Goal: Contribute content

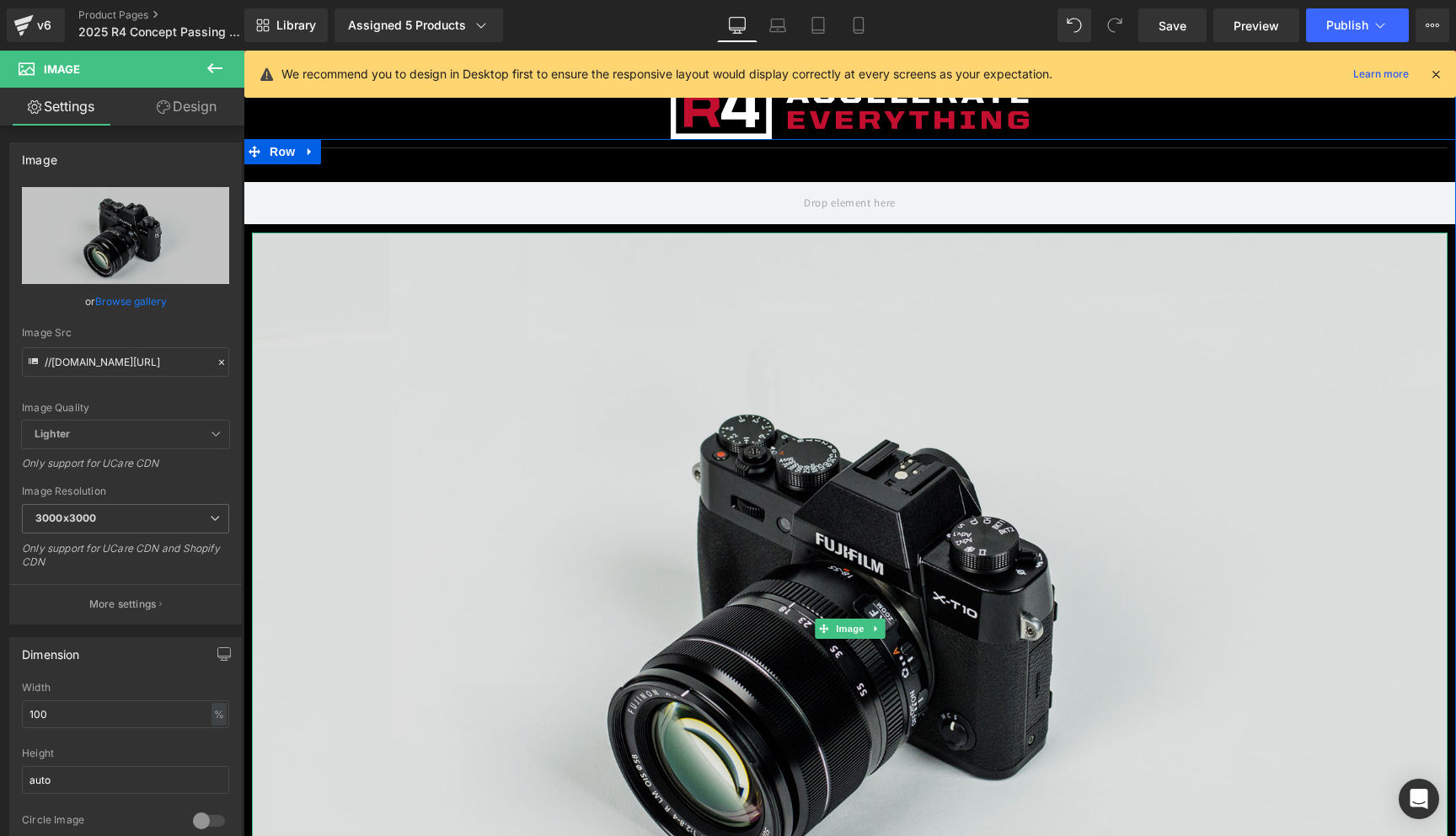
scroll to position [72, 0]
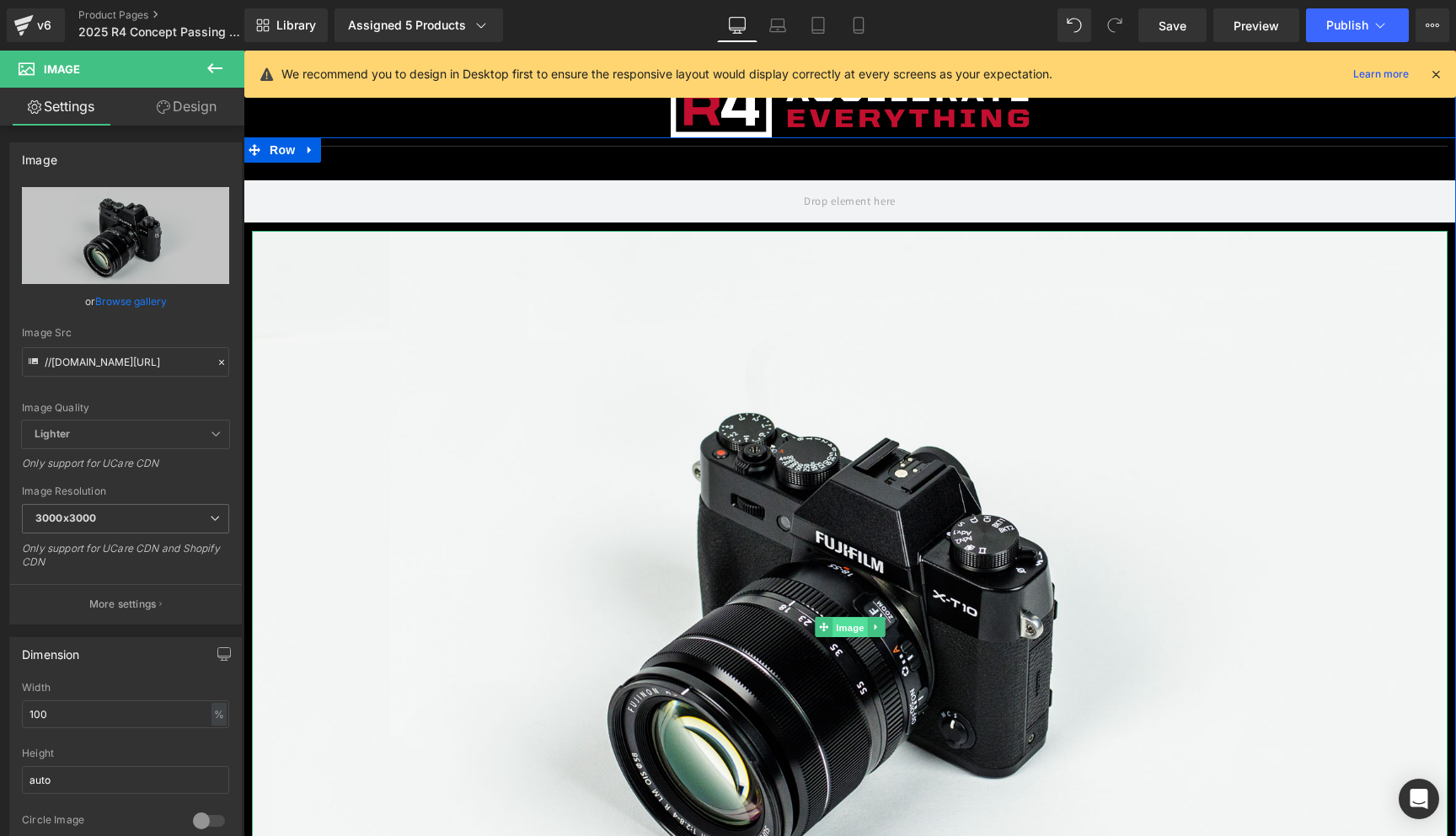
click at [849, 629] on span "Image" at bounding box center [850, 627] width 35 height 20
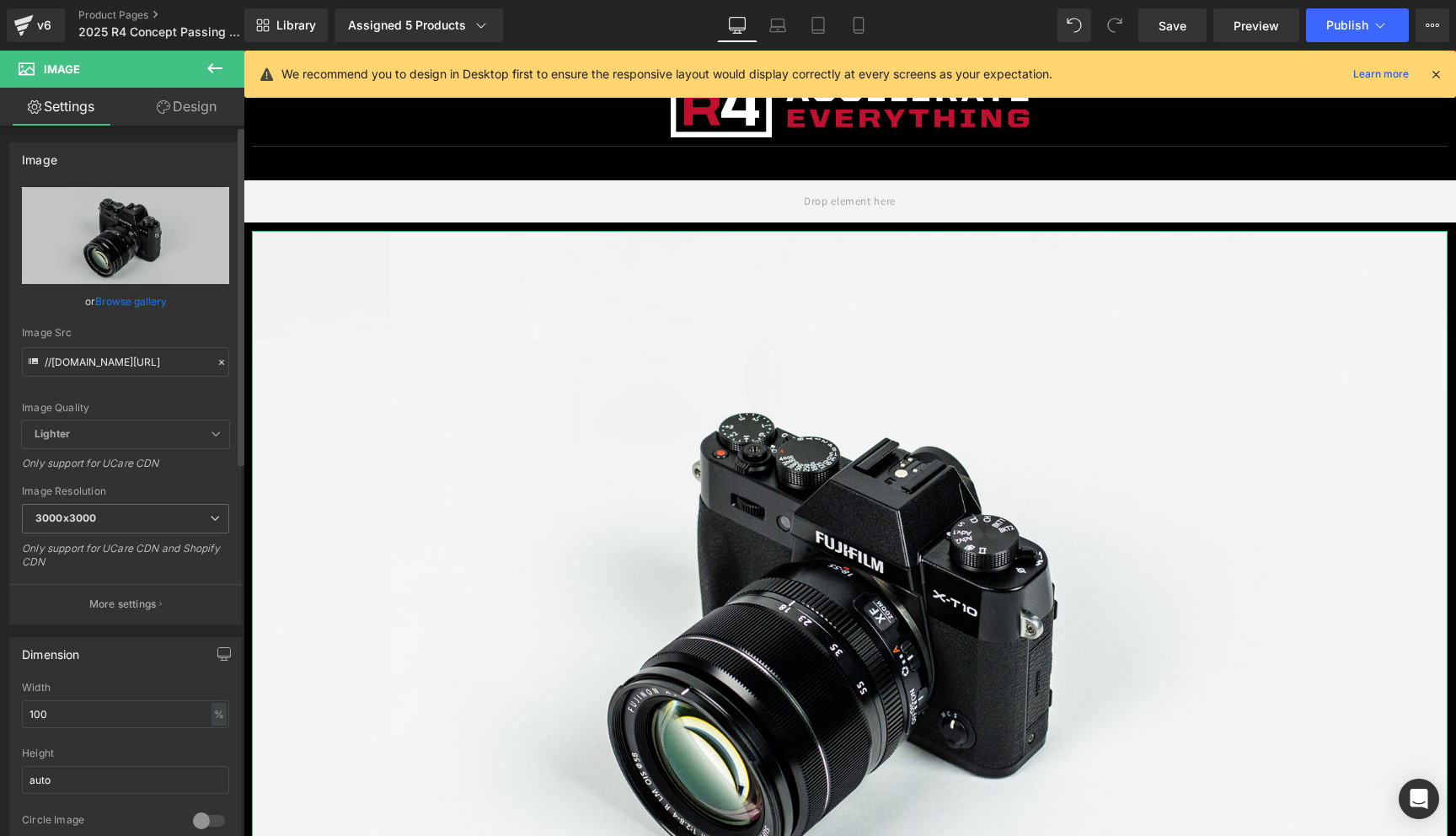
click at [145, 303] on link "Browse gallery" at bounding box center [130, 301] width 72 height 30
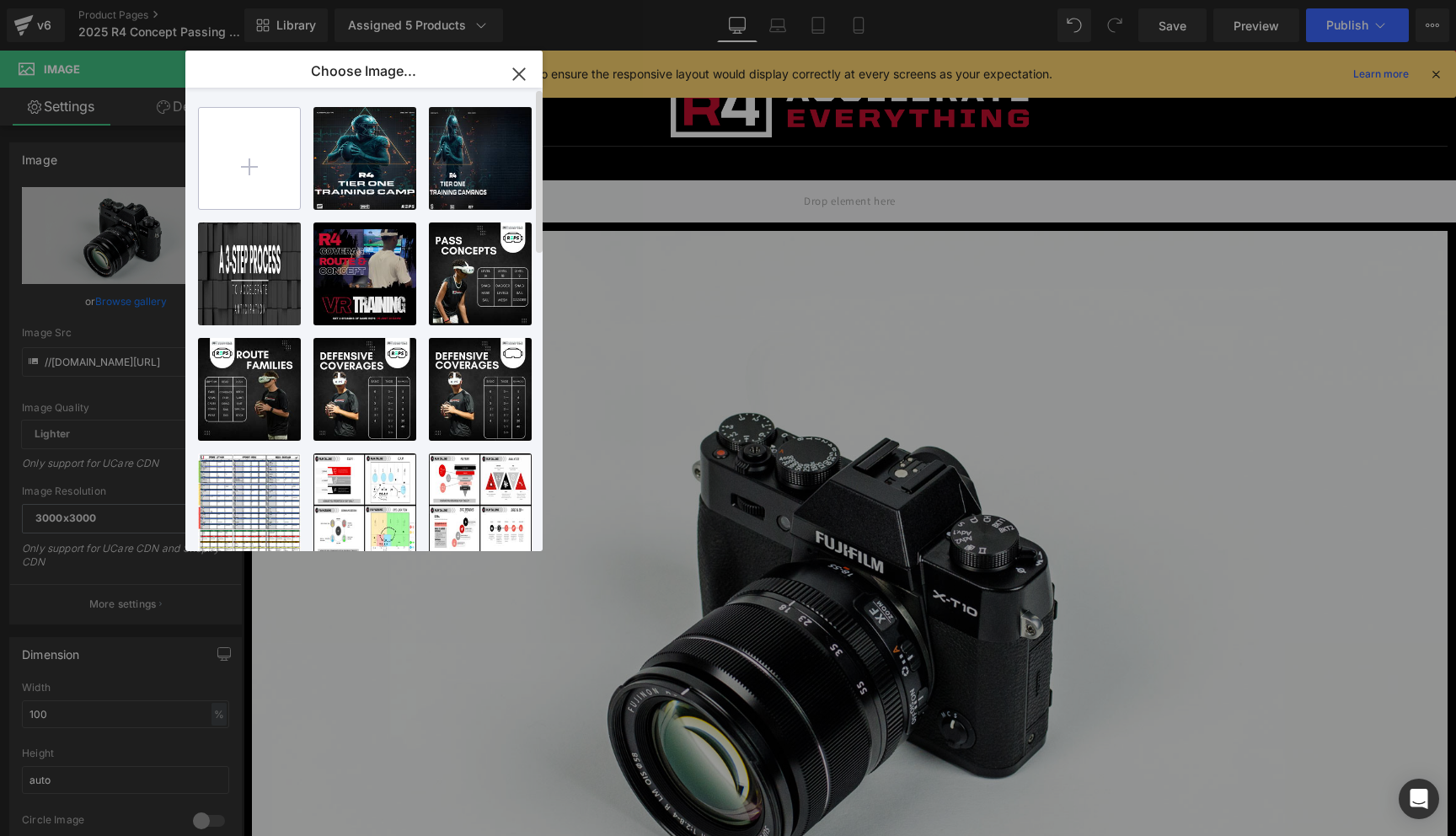
click at [249, 166] on input "file" at bounding box center [250, 159] width 101 height 102
type input "C:\fakepath\Image [DATE] 10.39 AM.JPEG"
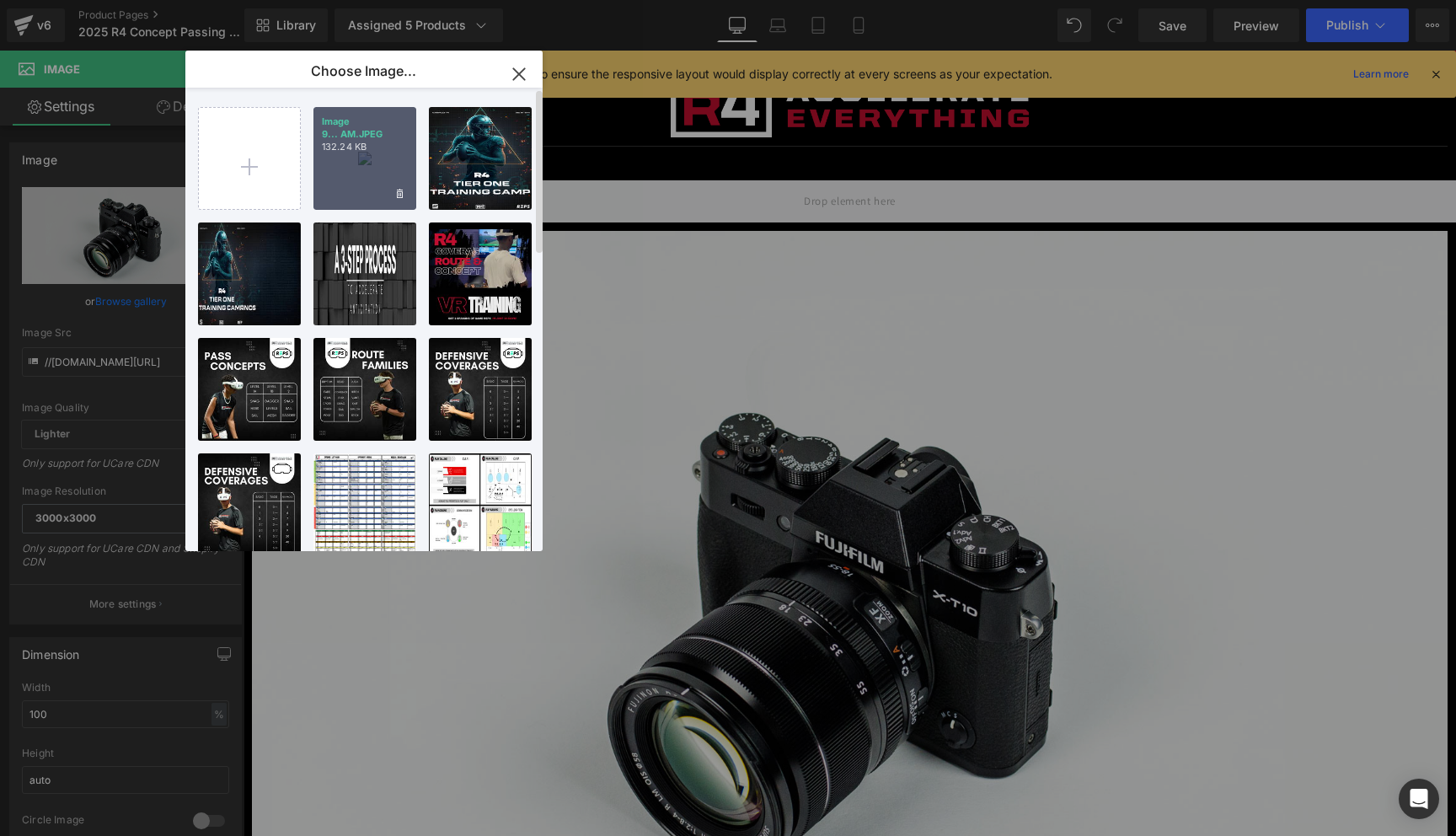
click at [356, 168] on div "Image 9... AM.JPEG 132.24 KB" at bounding box center [364, 158] width 102 height 102
type input "[URL][DOMAIN_NAME]"
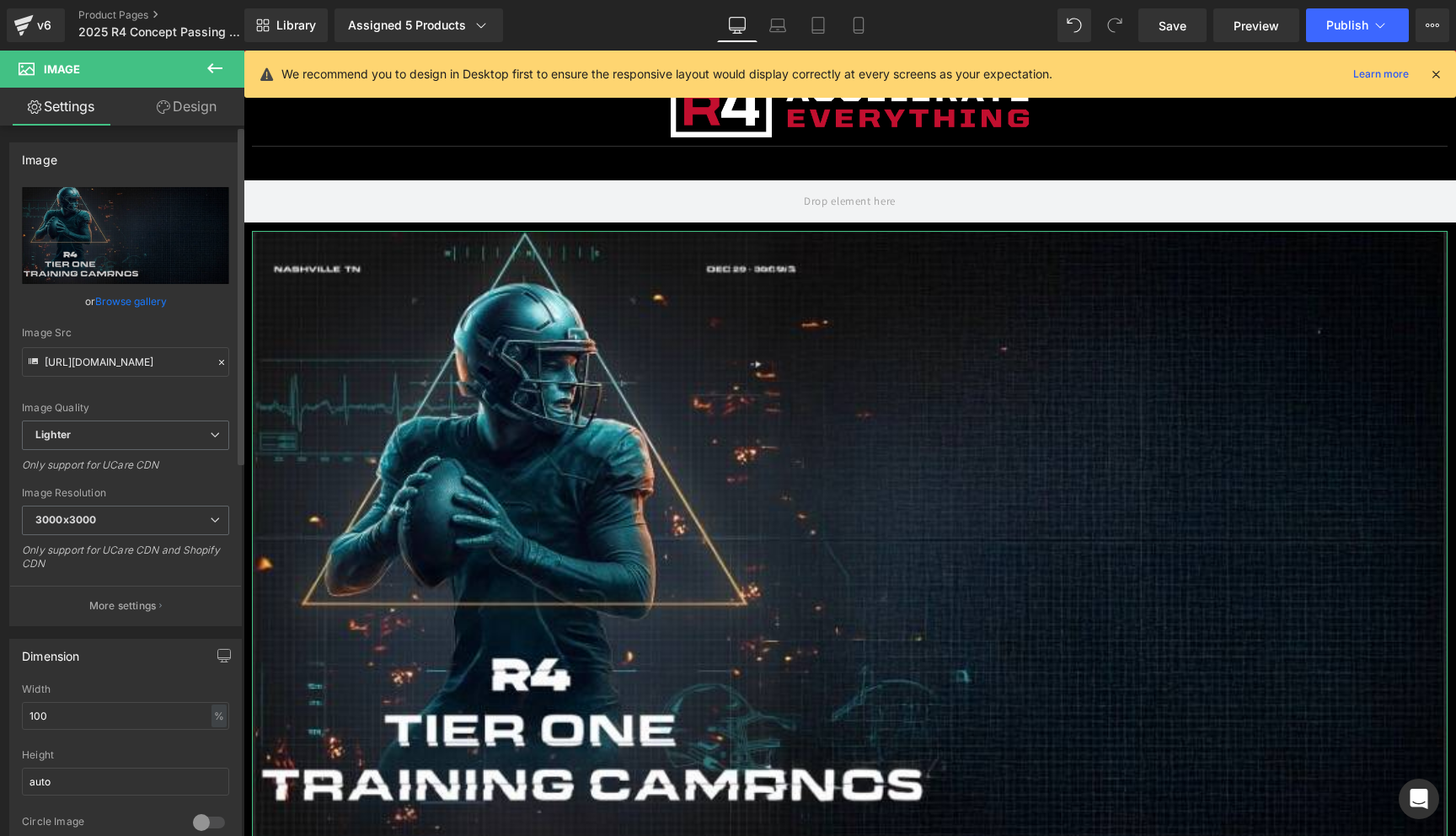
click at [147, 299] on link "Browse gallery" at bounding box center [130, 301] width 72 height 30
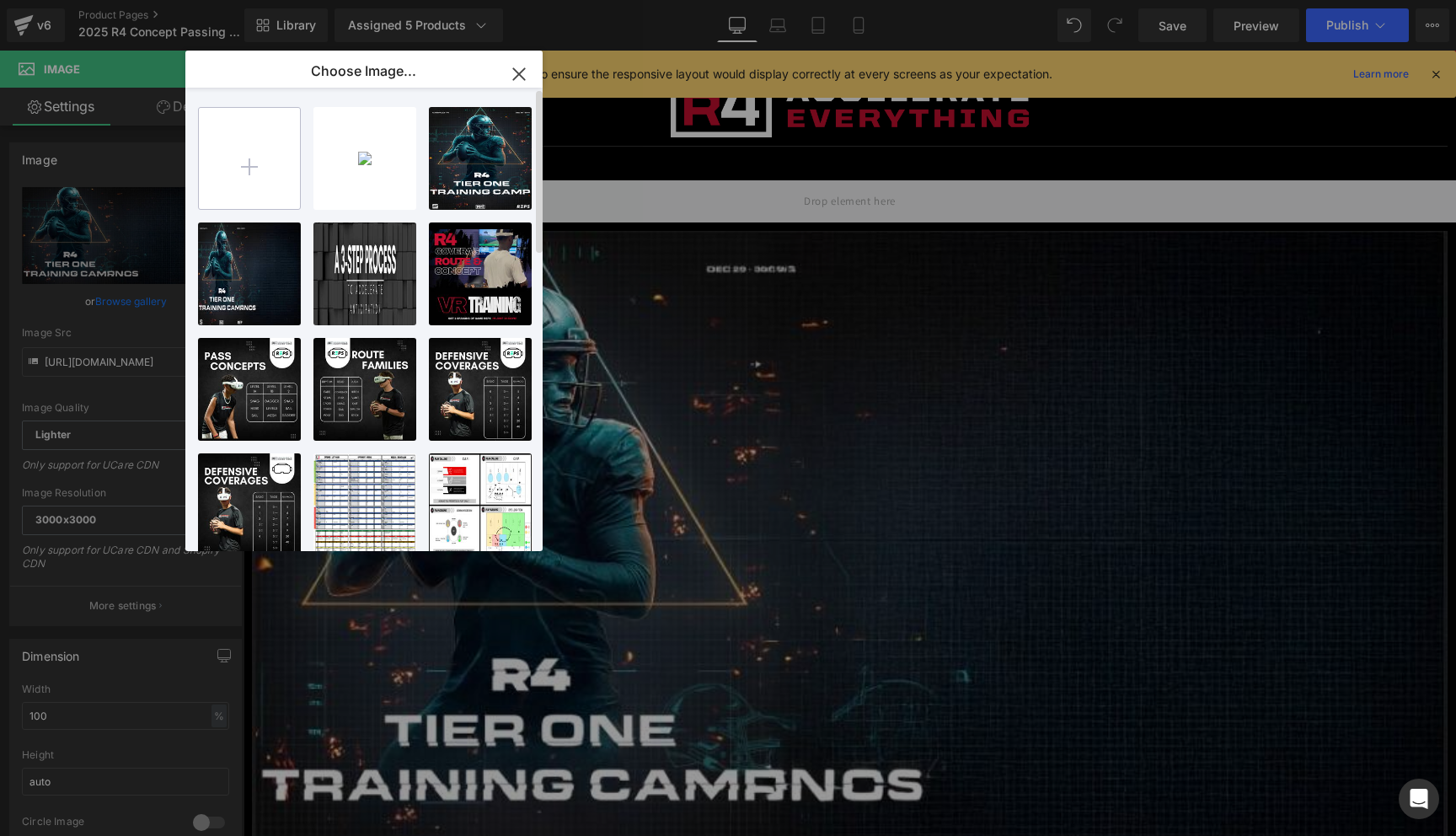
click at [253, 161] on input "file" at bounding box center [250, 159] width 101 height 102
type input "C:\fakepath\MEASURED..png"
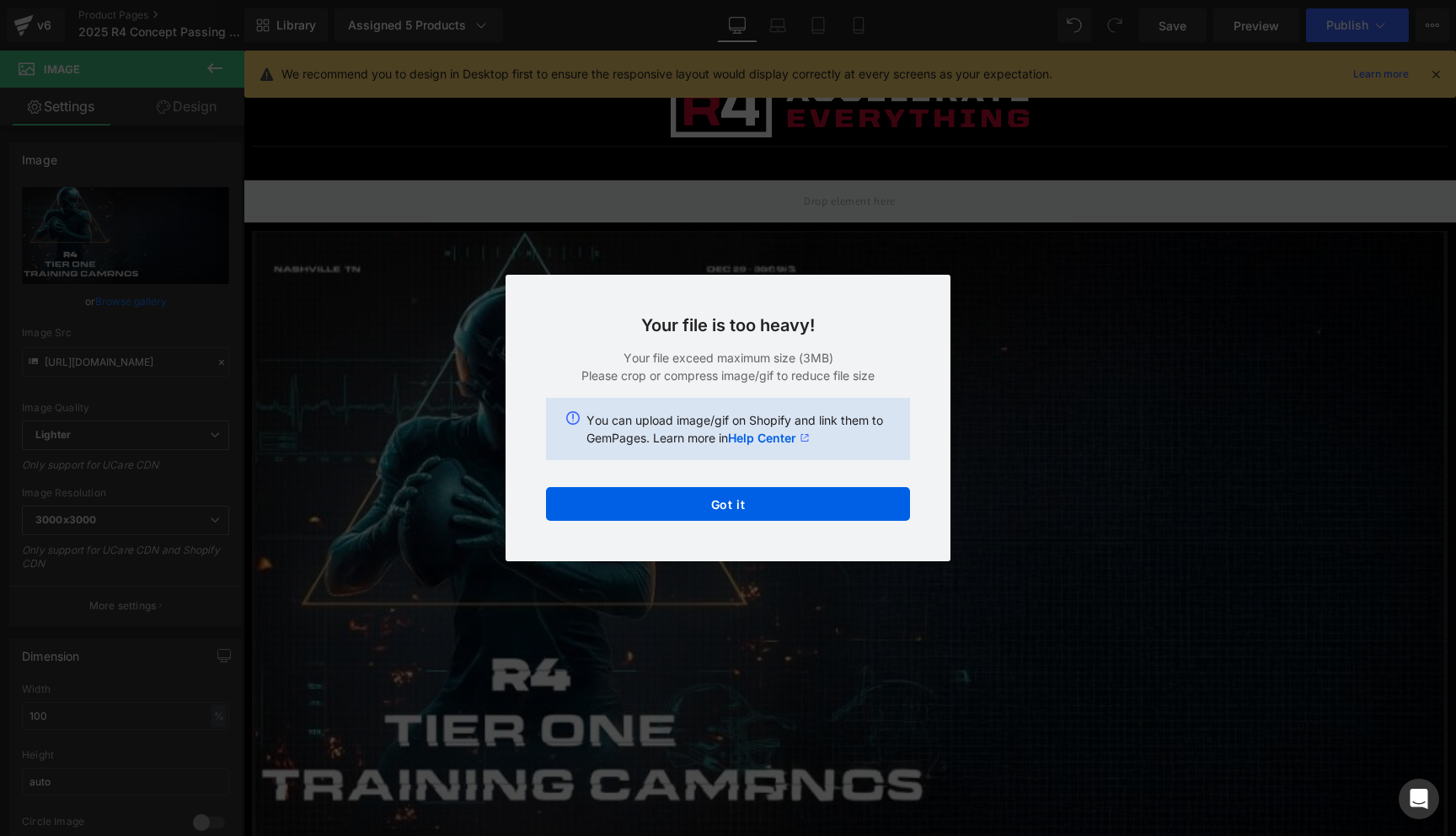
click at [670, 0] on div "Text Color Highlight Color #333333 Choose Image... Back to Library Insert Image…" at bounding box center [728, 0] width 1456 height 0
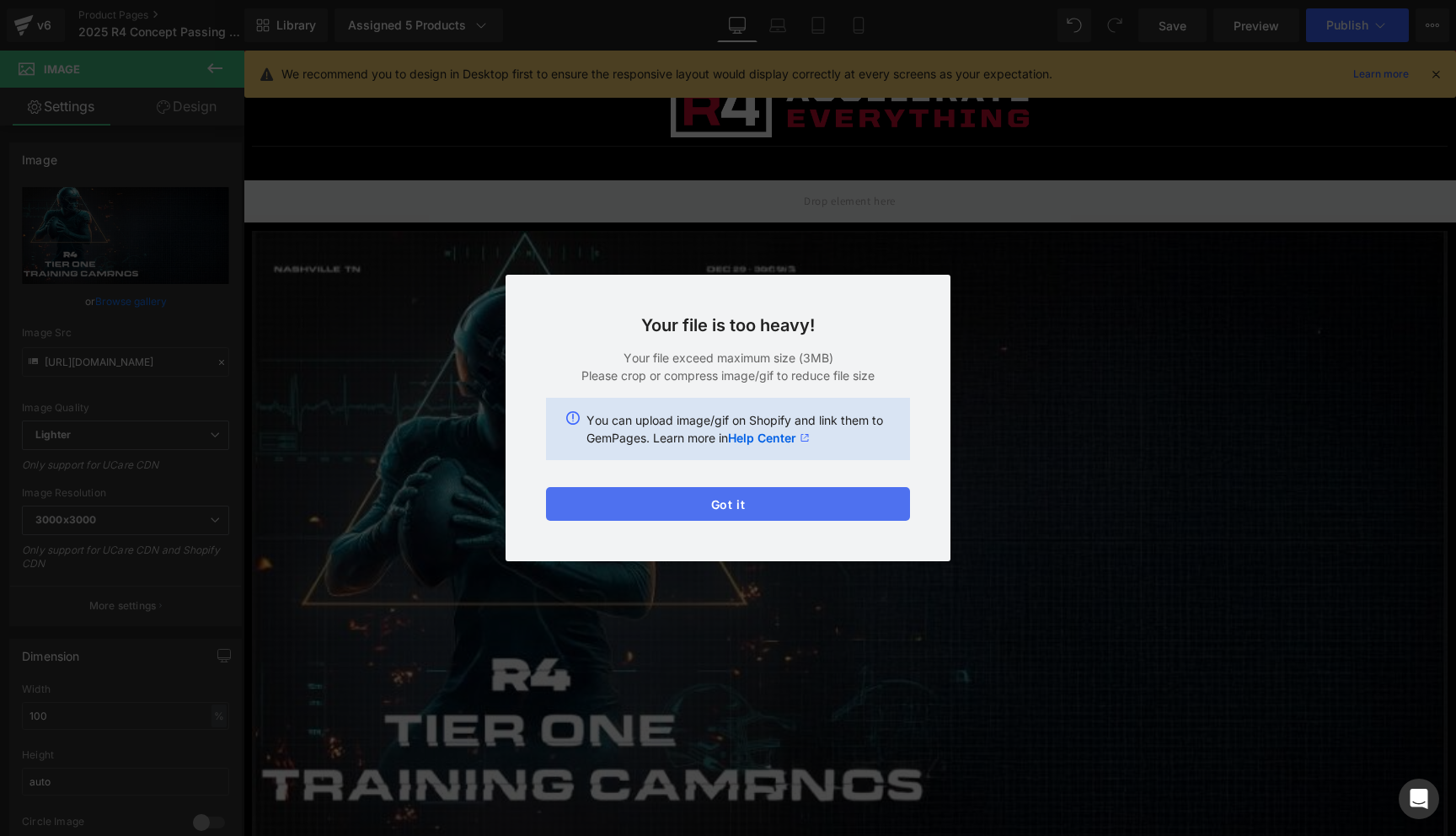
click at [640, 511] on button "Got it" at bounding box center [728, 504] width 364 height 34
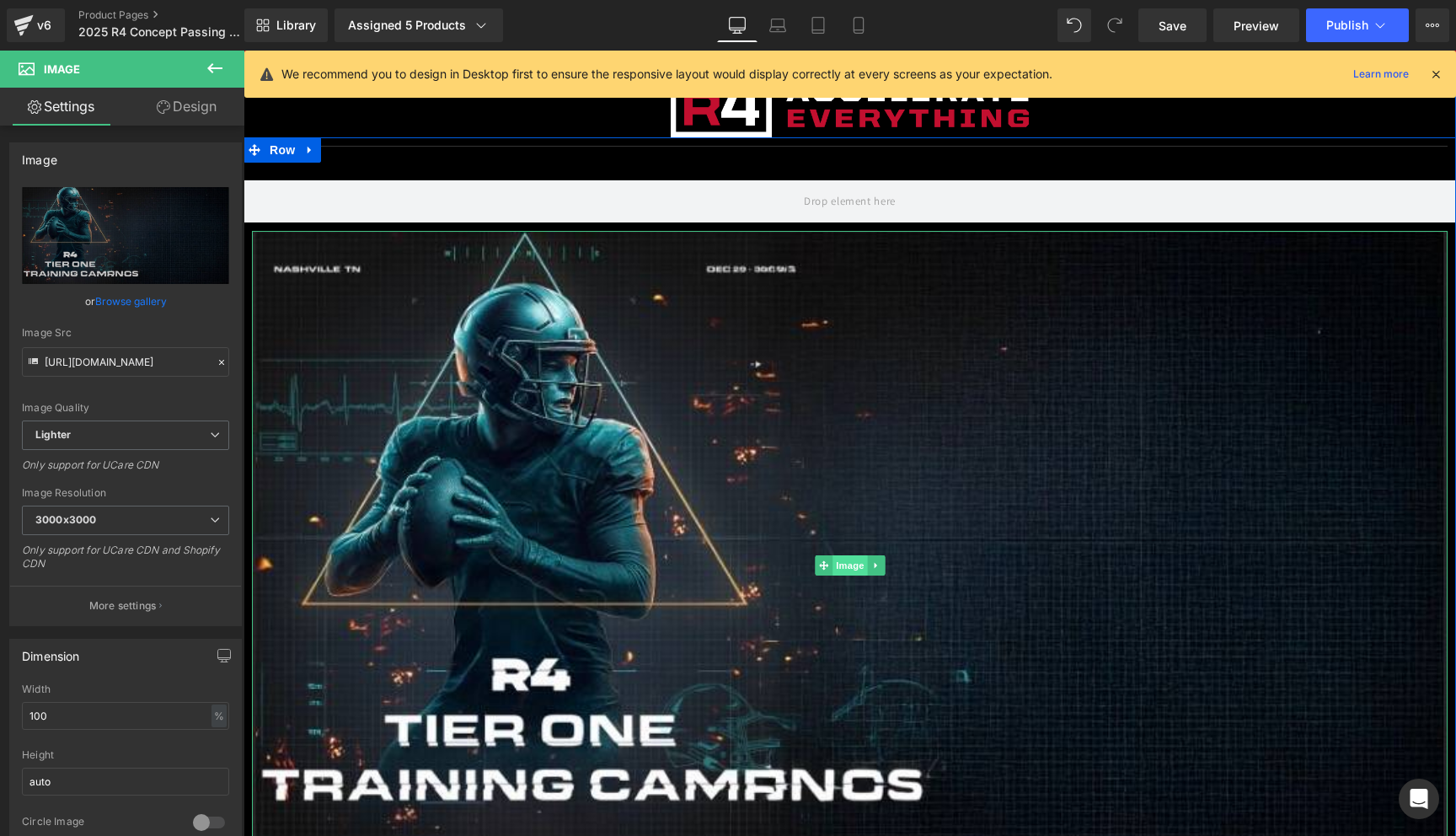
click at [847, 563] on span "Image" at bounding box center [850, 565] width 35 height 20
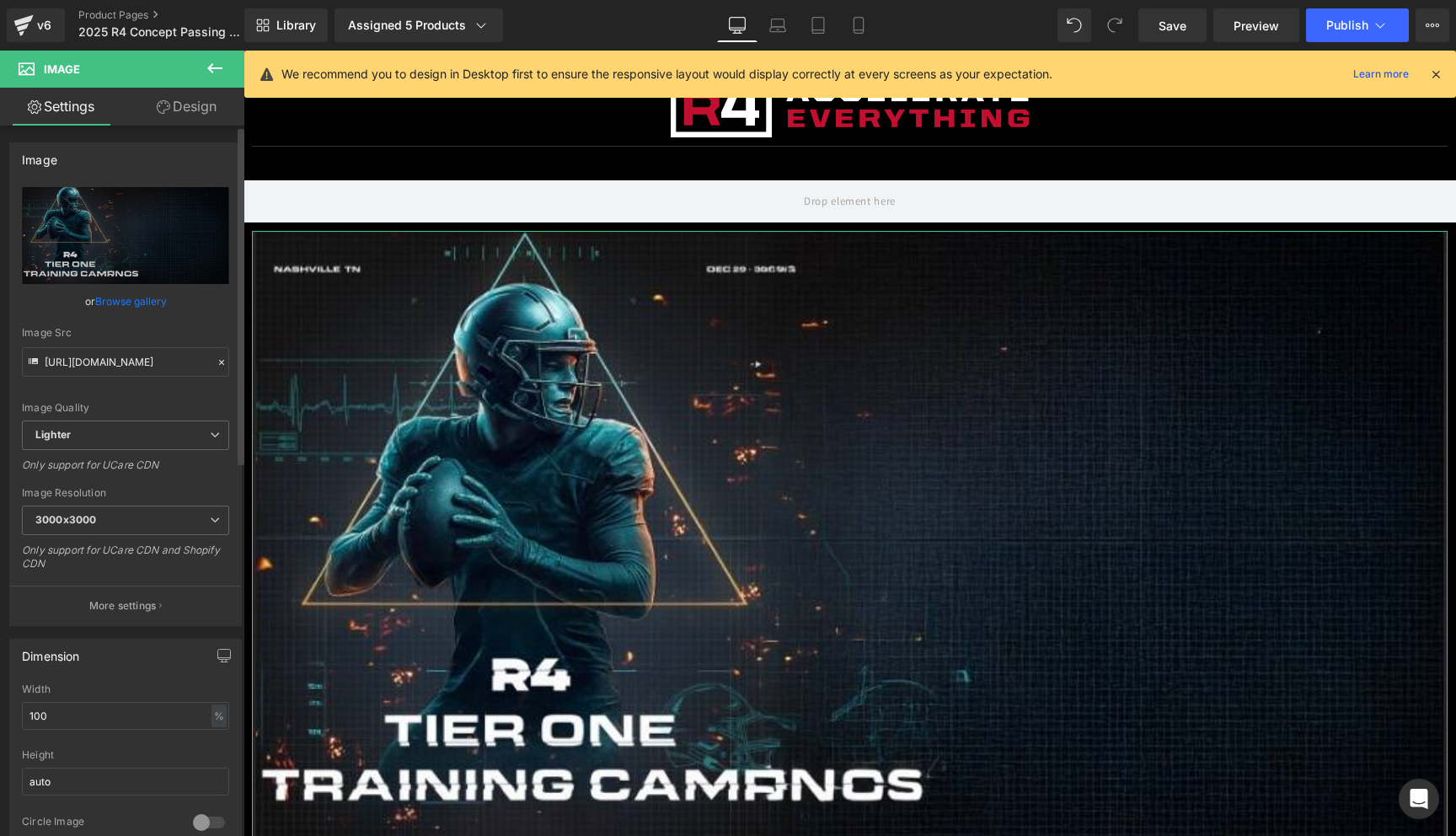
click at [134, 299] on link "Browse gallery" at bounding box center [130, 301] width 72 height 30
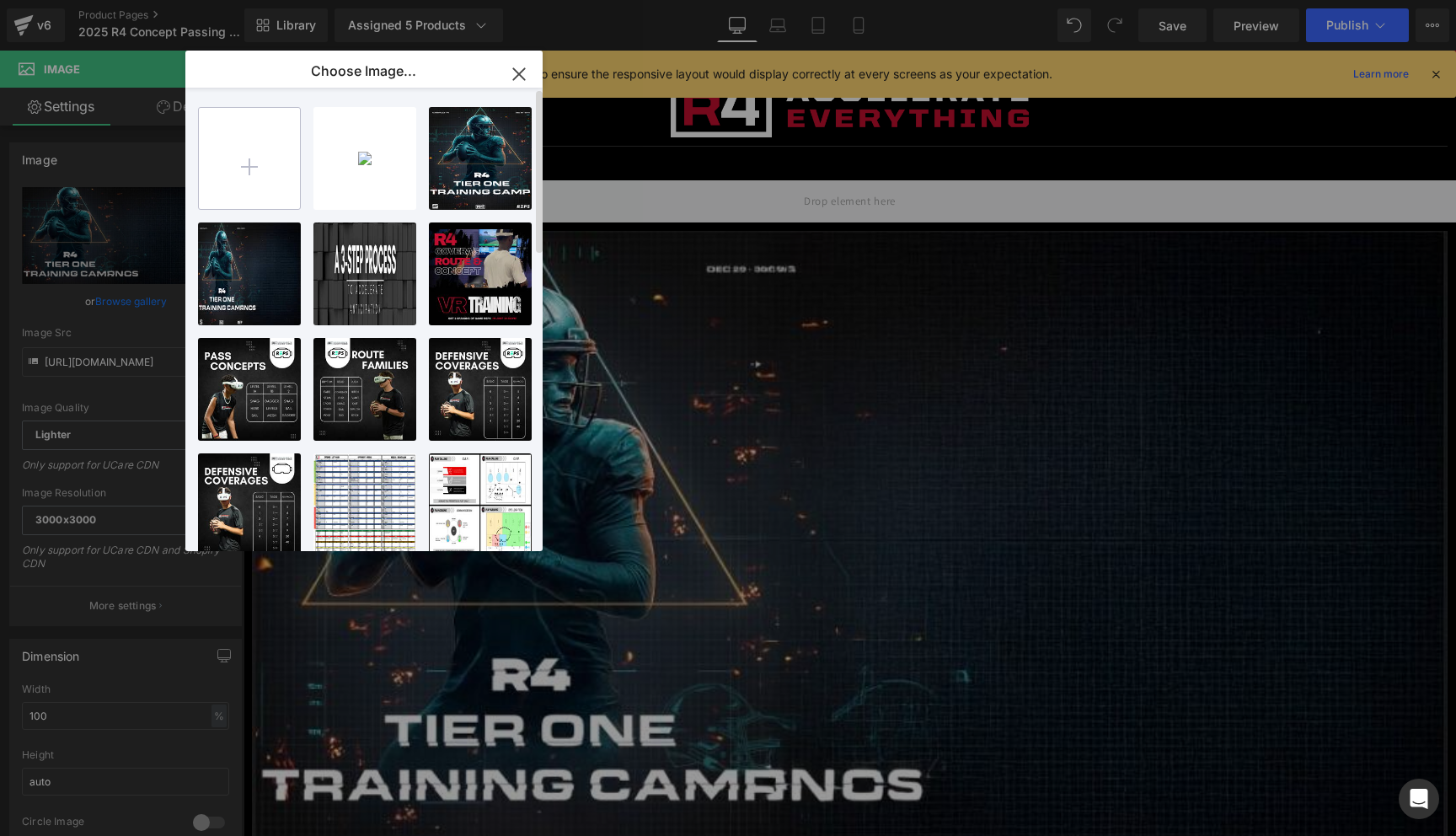
click at [242, 158] on input "file" at bounding box center [250, 159] width 101 height 102
click at [250, 158] on input "file" at bounding box center [250, 159] width 101 height 102
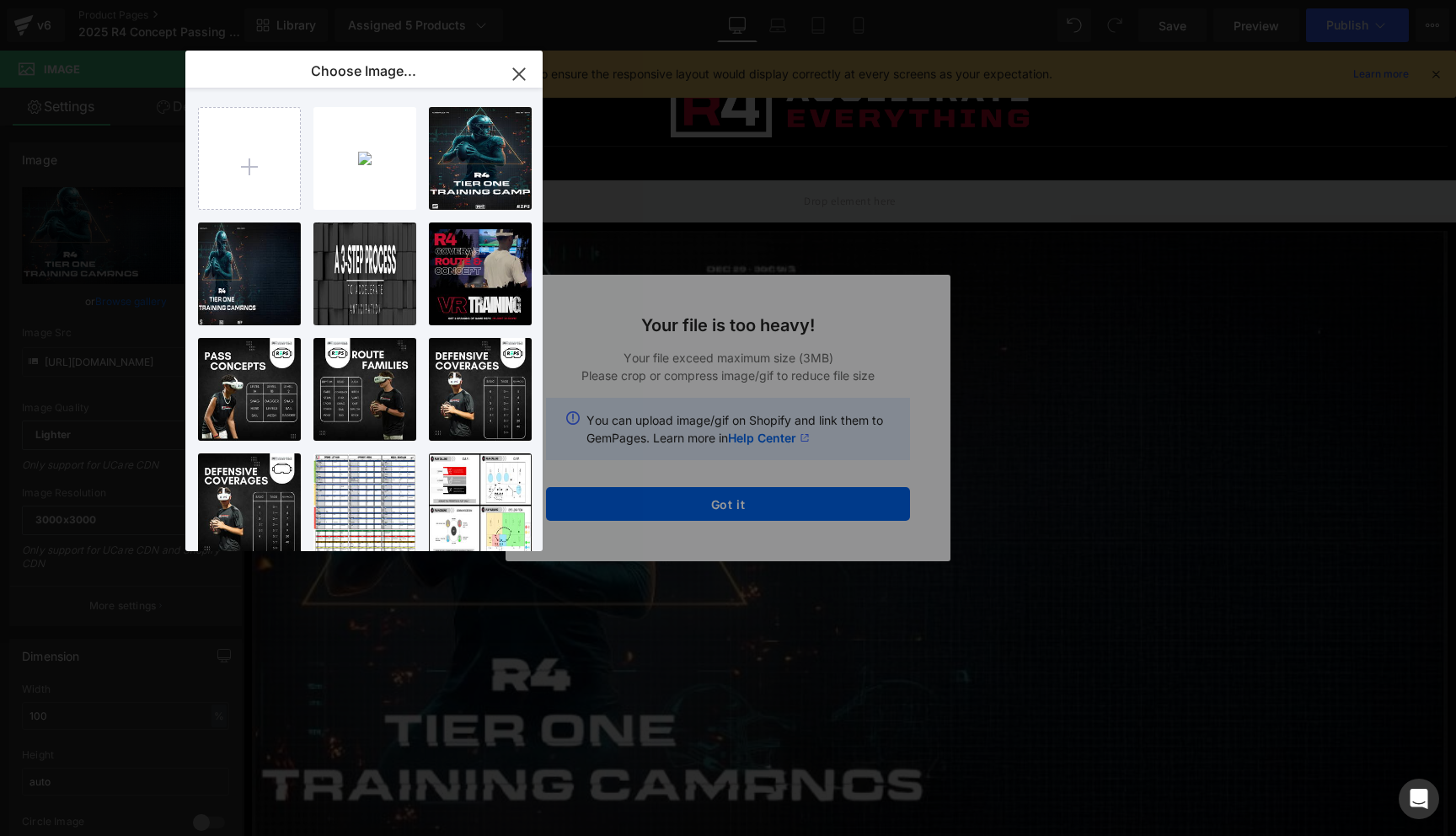
click at [517, 54] on button "button" at bounding box center [519, 74] width 47 height 47
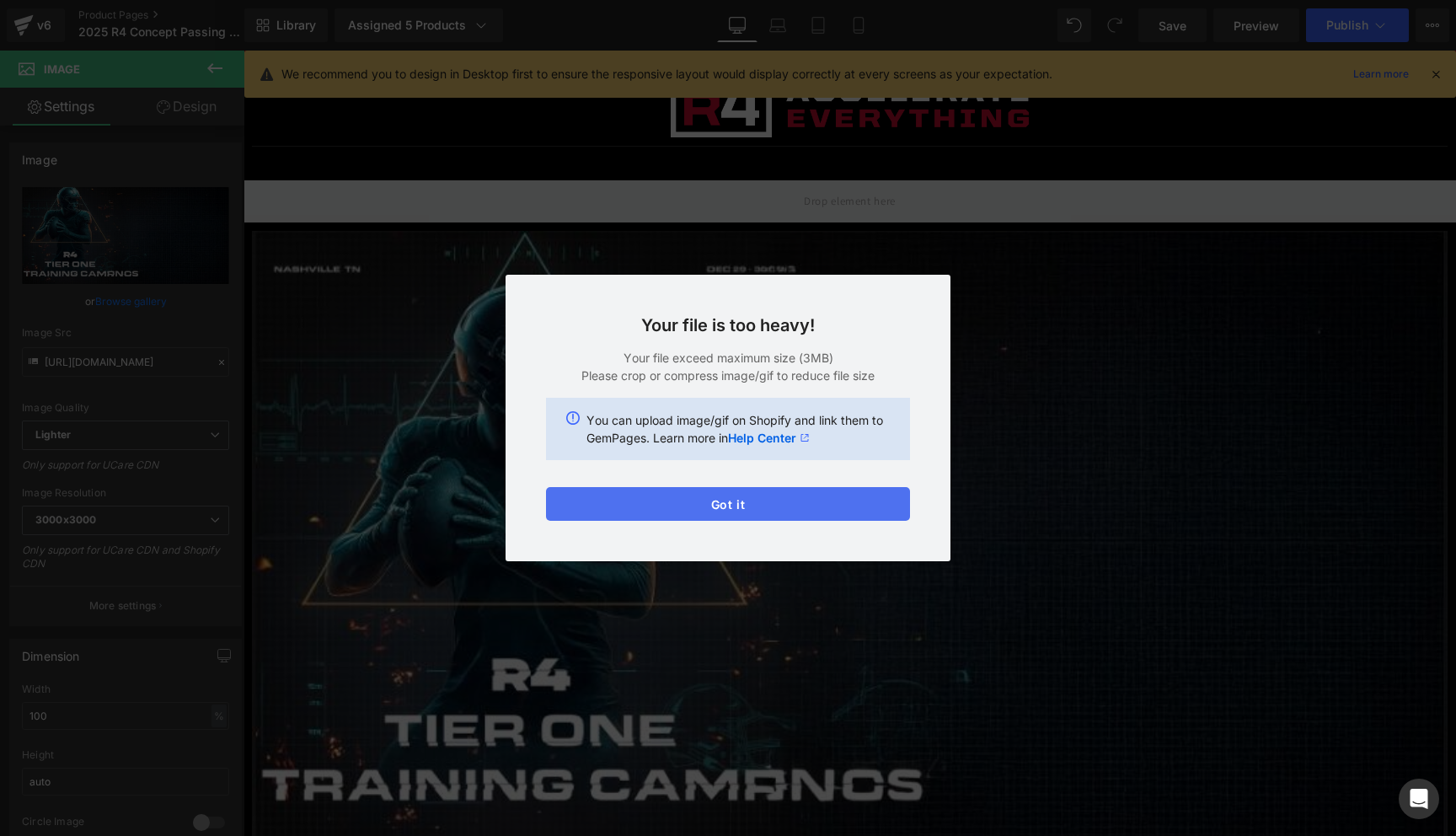
click at [573, 489] on button "Got it" at bounding box center [728, 504] width 364 height 34
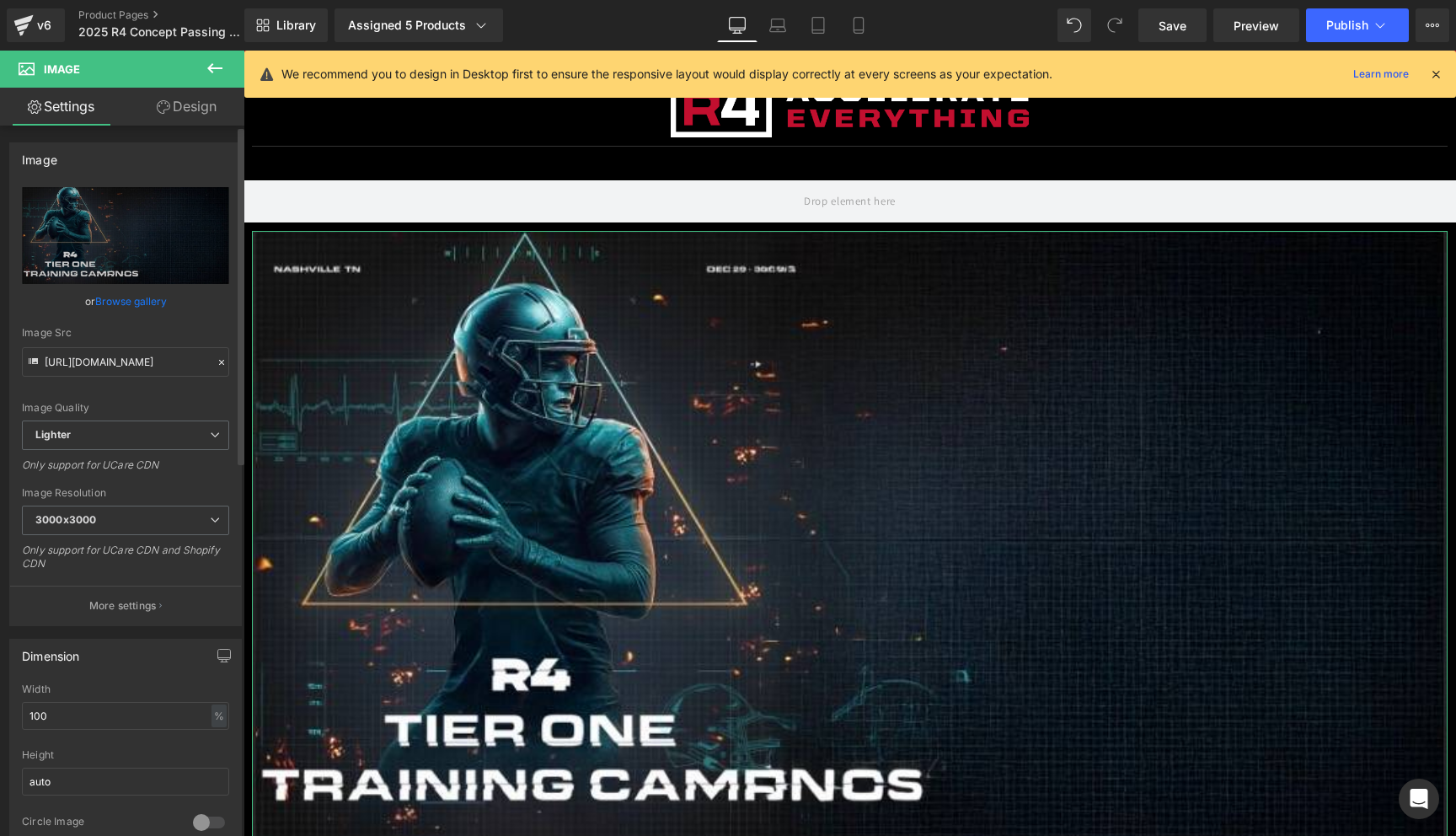
click at [148, 302] on link "Browse gallery" at bounding box center [130, 301] width 72 height 30
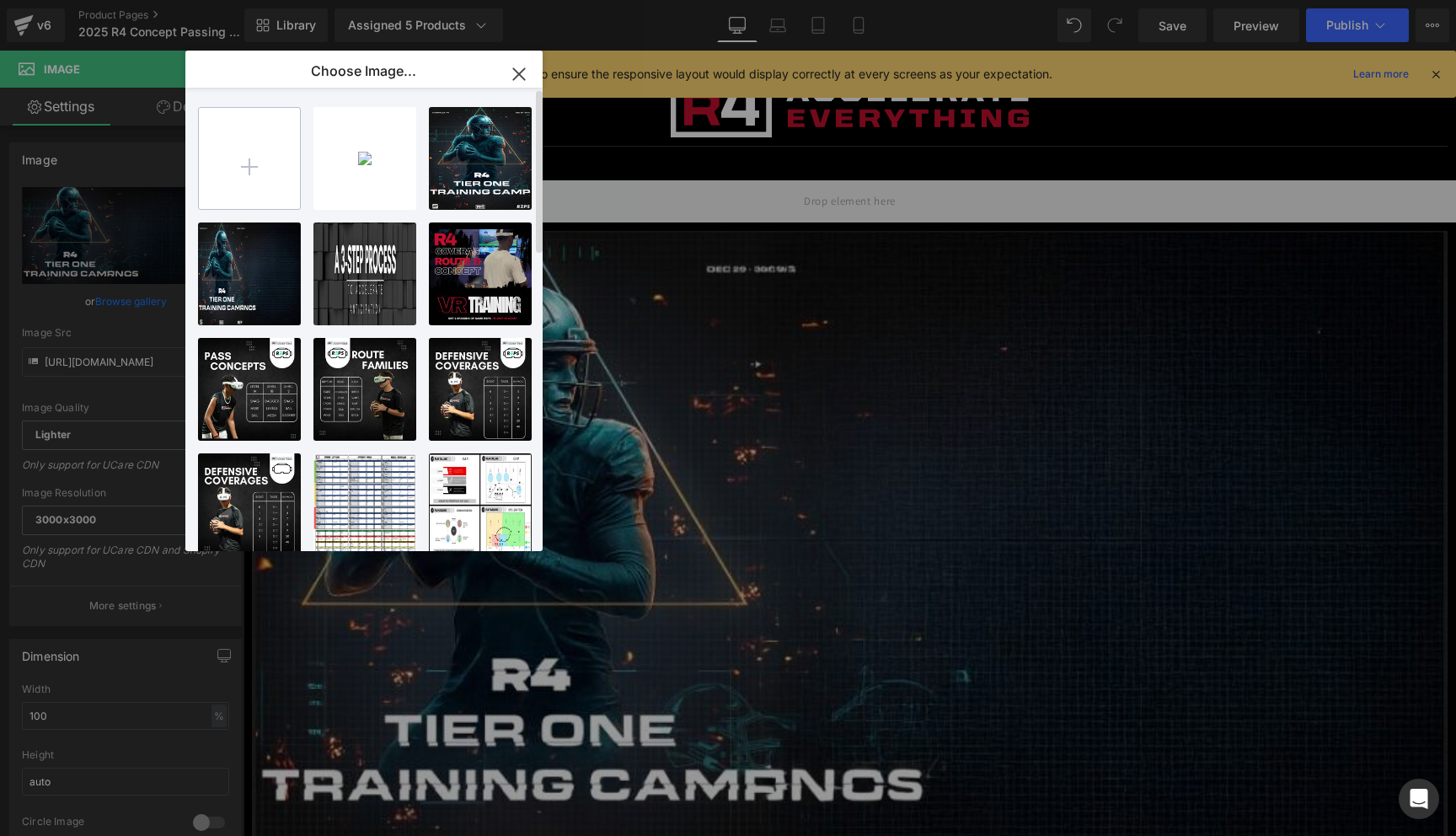
click at [236, 157] on input "file" at bounding box center [250, 159] width 101 height 102
type input "C:\fakepath\MEASURED. (1).png"
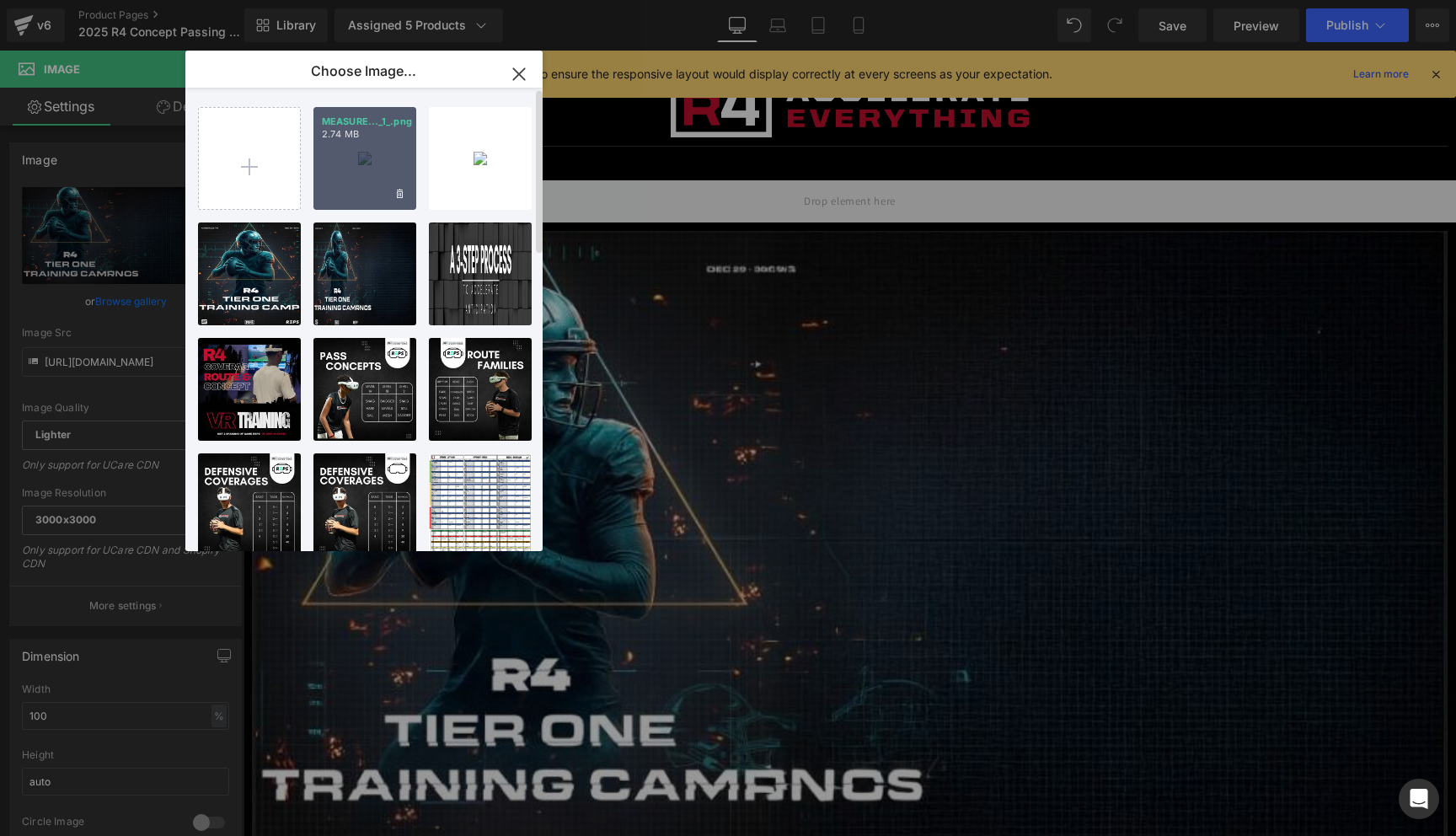
click at [350, 175] on div "MEASURE..._1_.png 2.74 MB" at bounding box center [364, 158] width 102 height 102
type input "[URL][DOMAIN_NAME]"
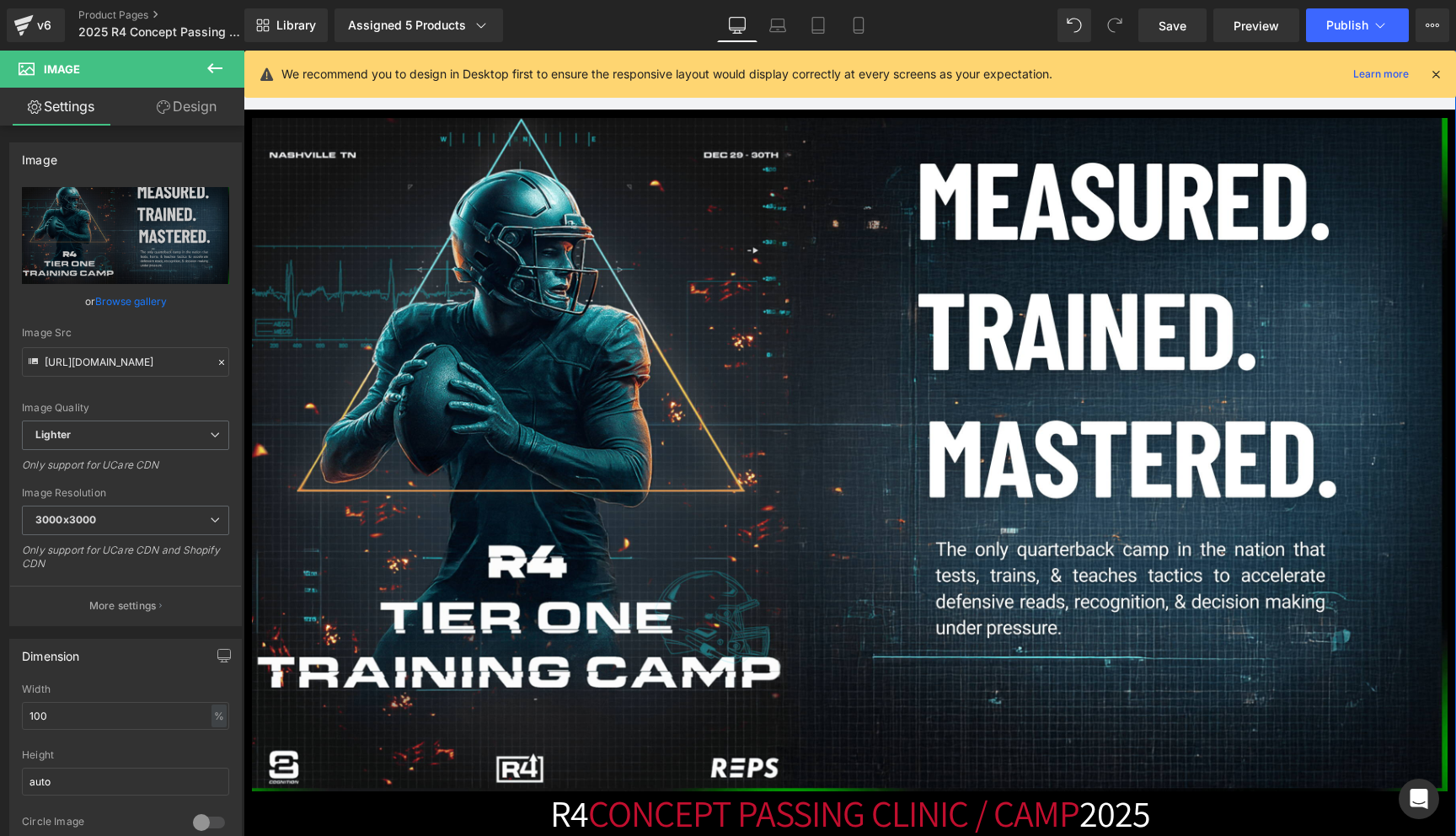
scroll to position [202, 0]
